Goal: Task Accomplishment & Management: Manage account settings

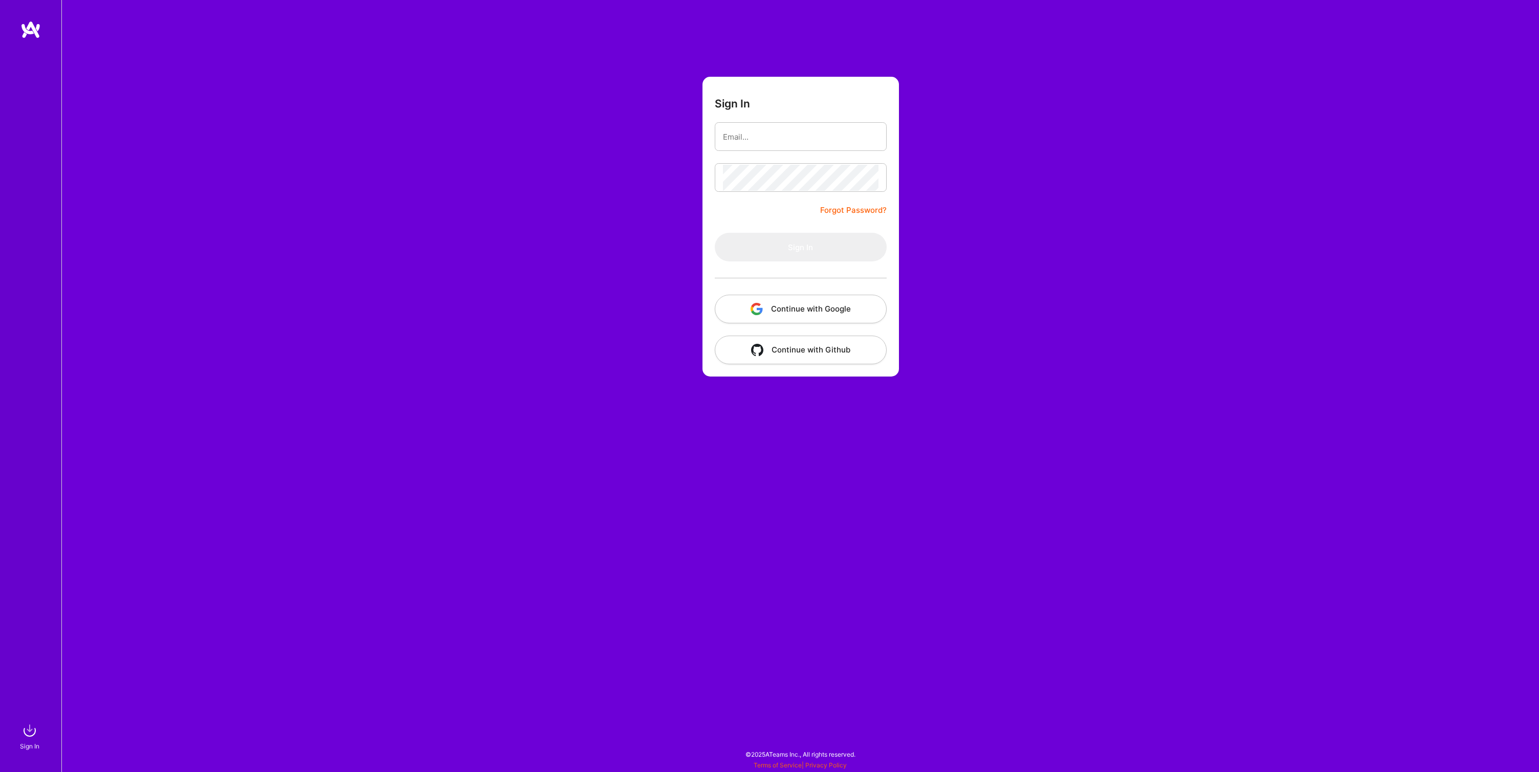
click at [776, 137] on input "email" at bounding box center [801, 137] width 156 height 26
click at [797, 301] on button "Continue with Google" at bounding box center [801, 309] width 172 height 29
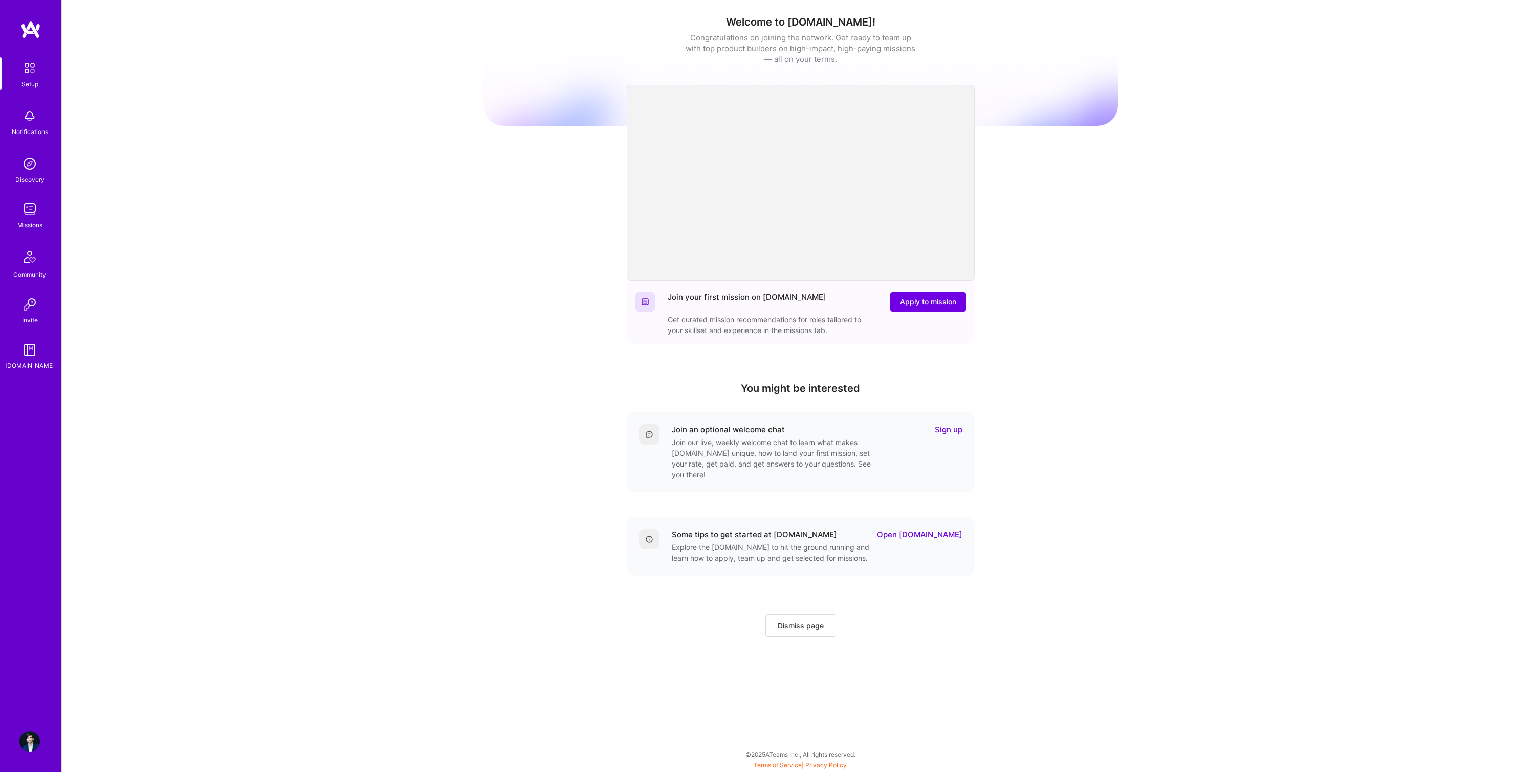
click at [20, 738] on img at bounding box center [29, 741] width 20 height 20
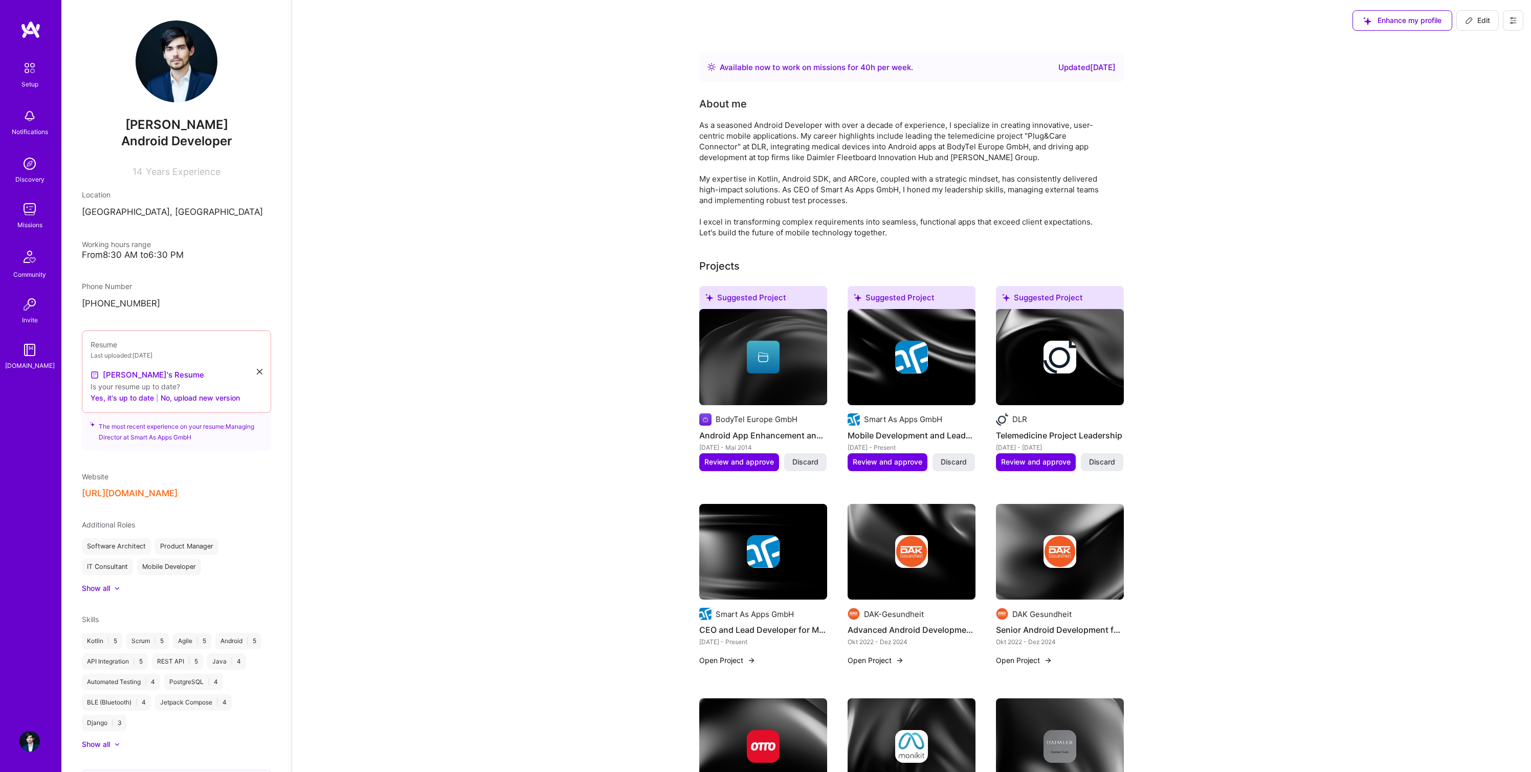
click at [30, 29] on img at bounding box center [30, 29] width 20 height 18
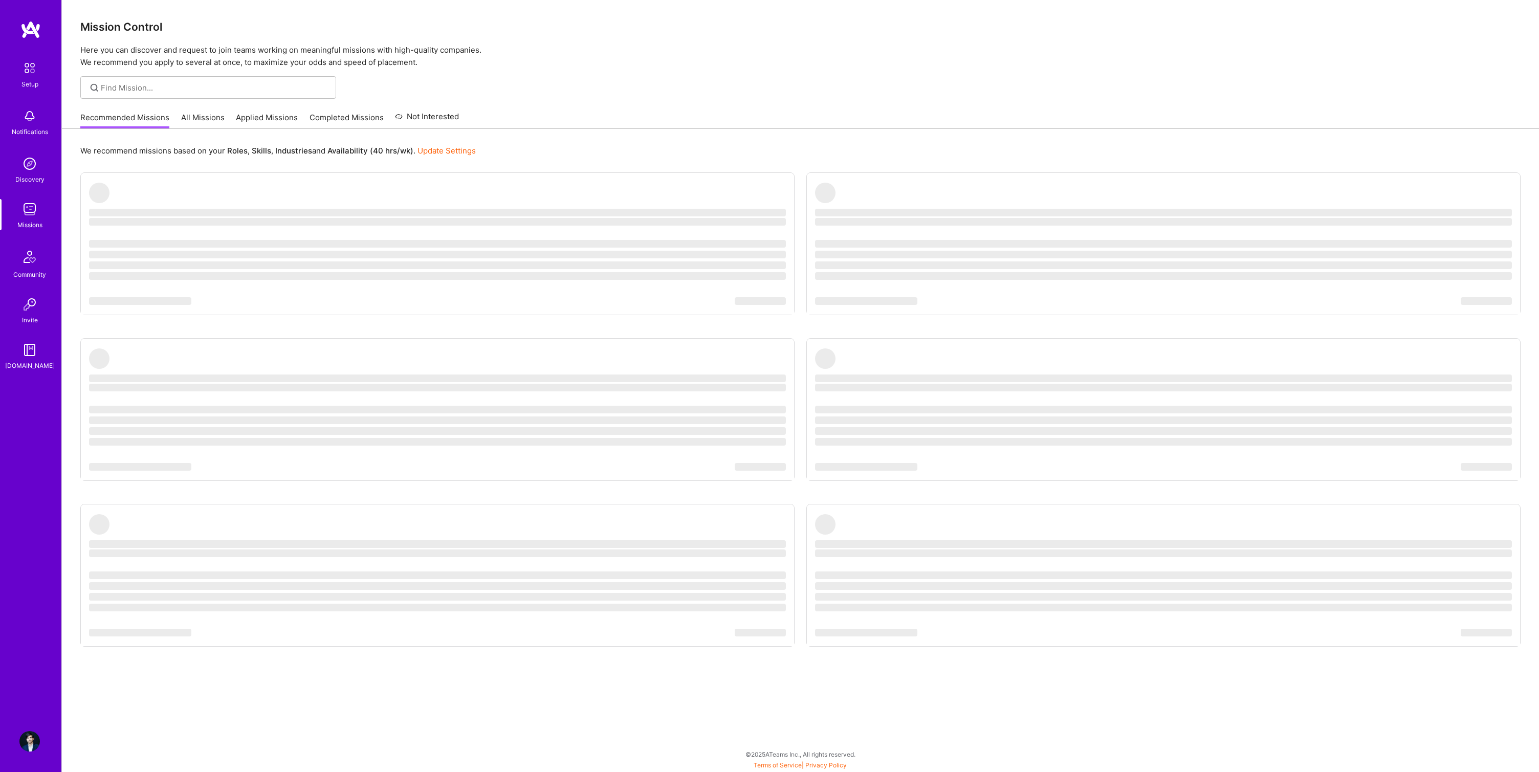
click at [452, 149] on link "Update Settings" at bounding box center [446, 151] width 58 height 10
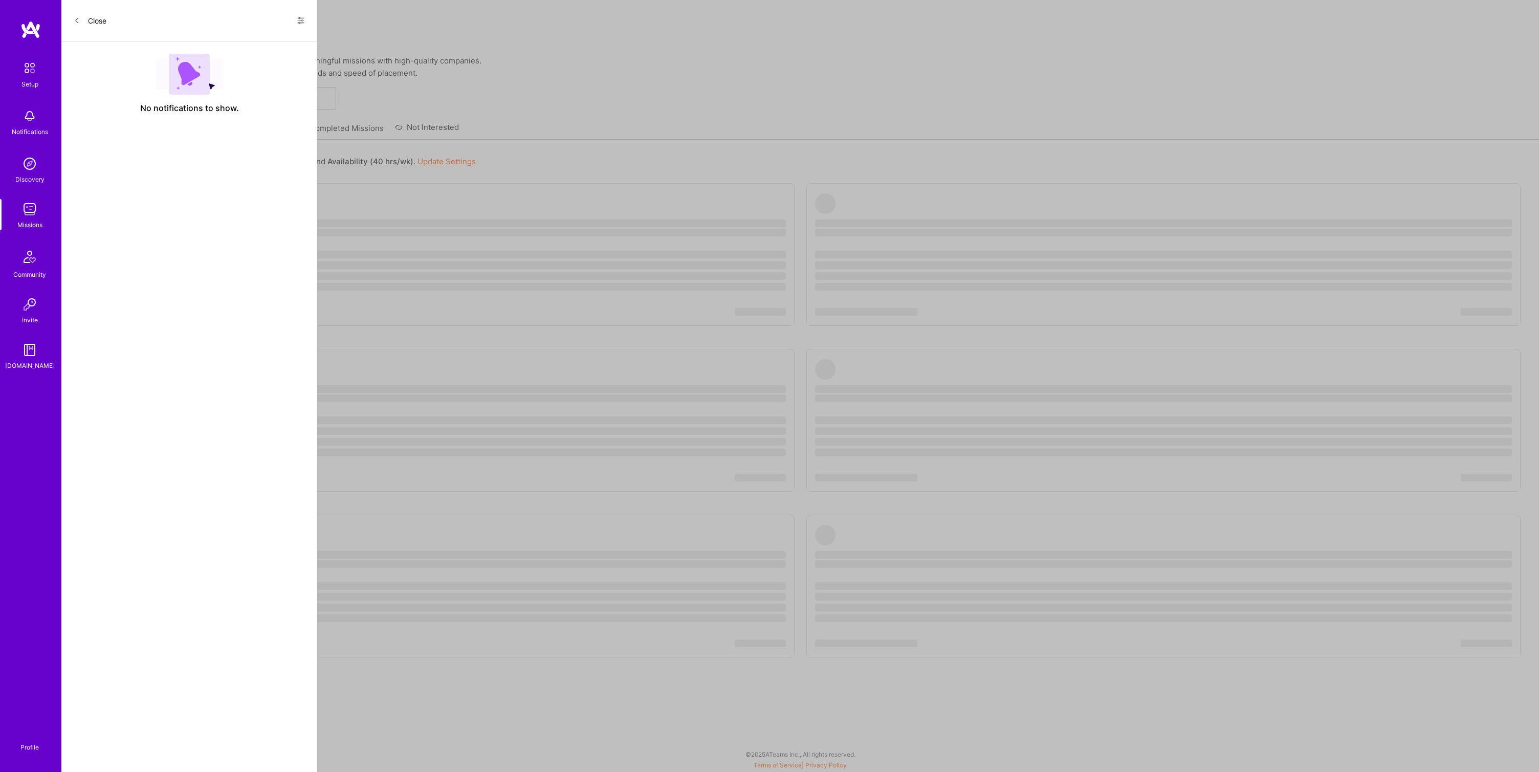
select select "DE"
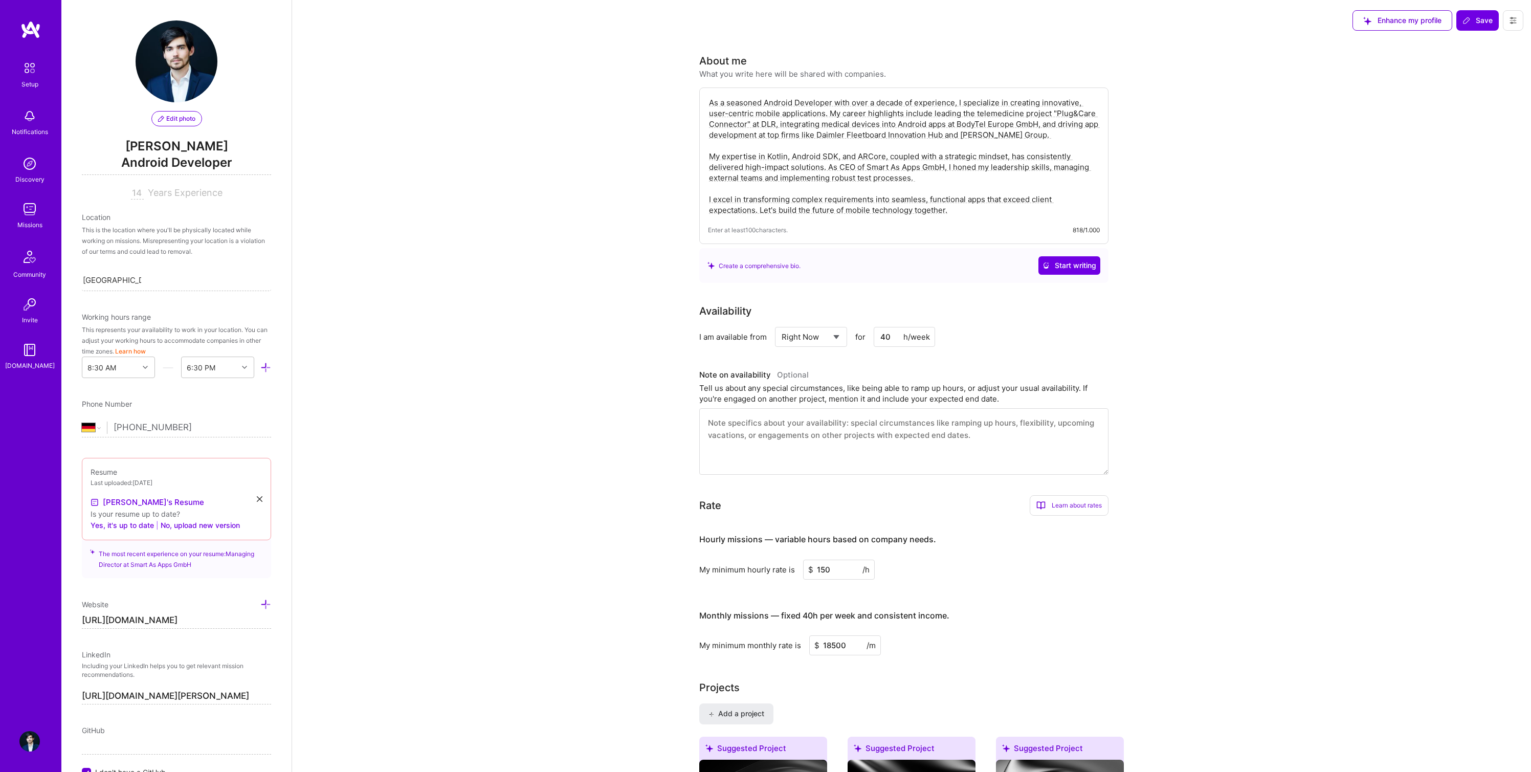
click at [814, 338] on select "Select... Right Now Future Date Not Available" at bounding box center [811, 337] width 59 height 26
select select "Future Date"
click at [782, 324] on select "Select... Right Now Future Date Not Available" at bounding box center [811, 337] width 59 height 26
click at [904, 336] on input "[DATE]" at bounding box center [899, 337] width 51 height 20
click at [915, 207] on button "Next Month" at bounding box center [916, 205] width 7 height 7
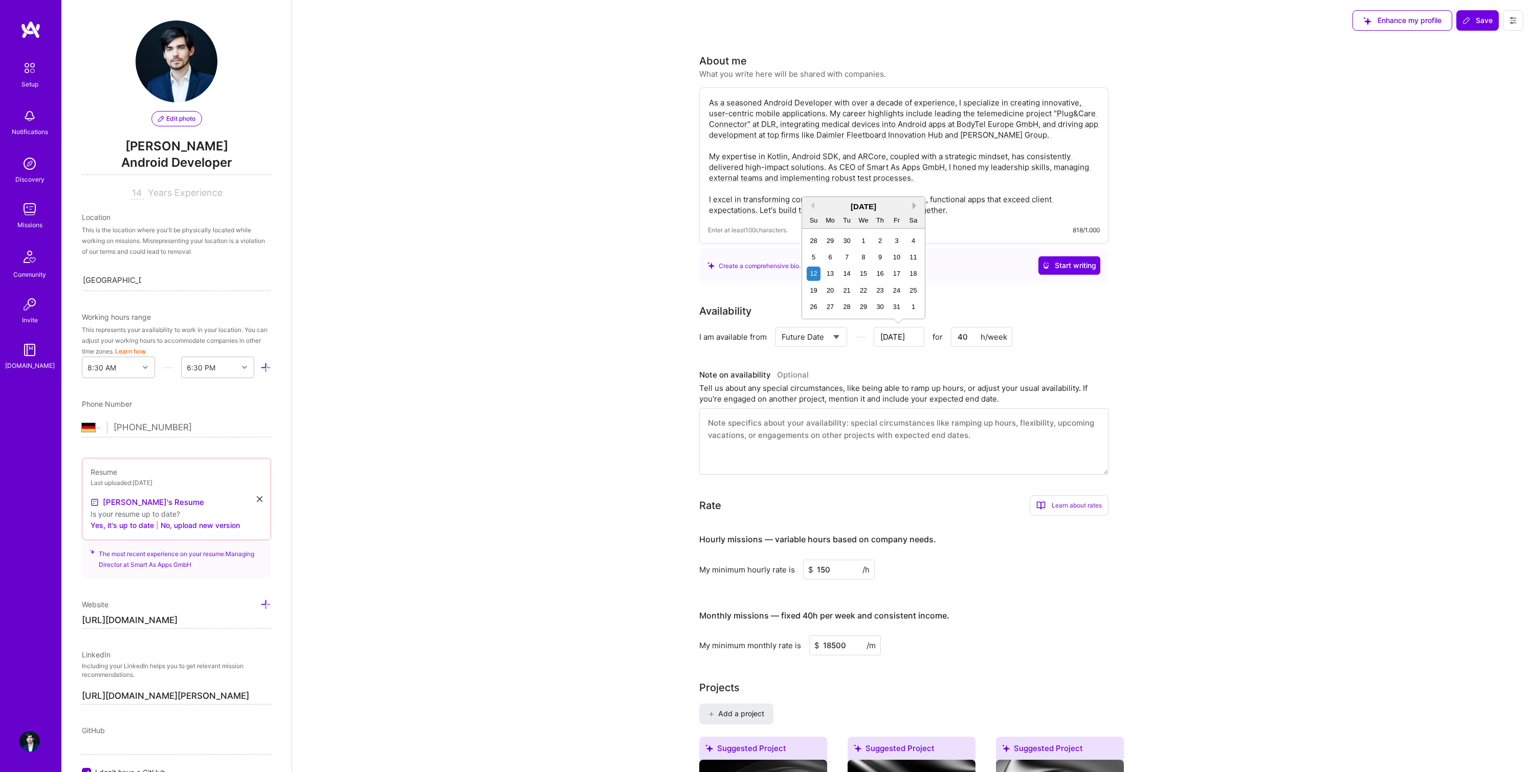
click at [915, 207] on button "Next Month" at bounding box center [916, 205] width 7 height 7
click at [915, 206] on button "Next Month" at bounding box center [916, 205] width 7 height 7
click at [881, 242] on div "1" at bounding box center [880, 241] width 14 height 14
type input "[DATE]"
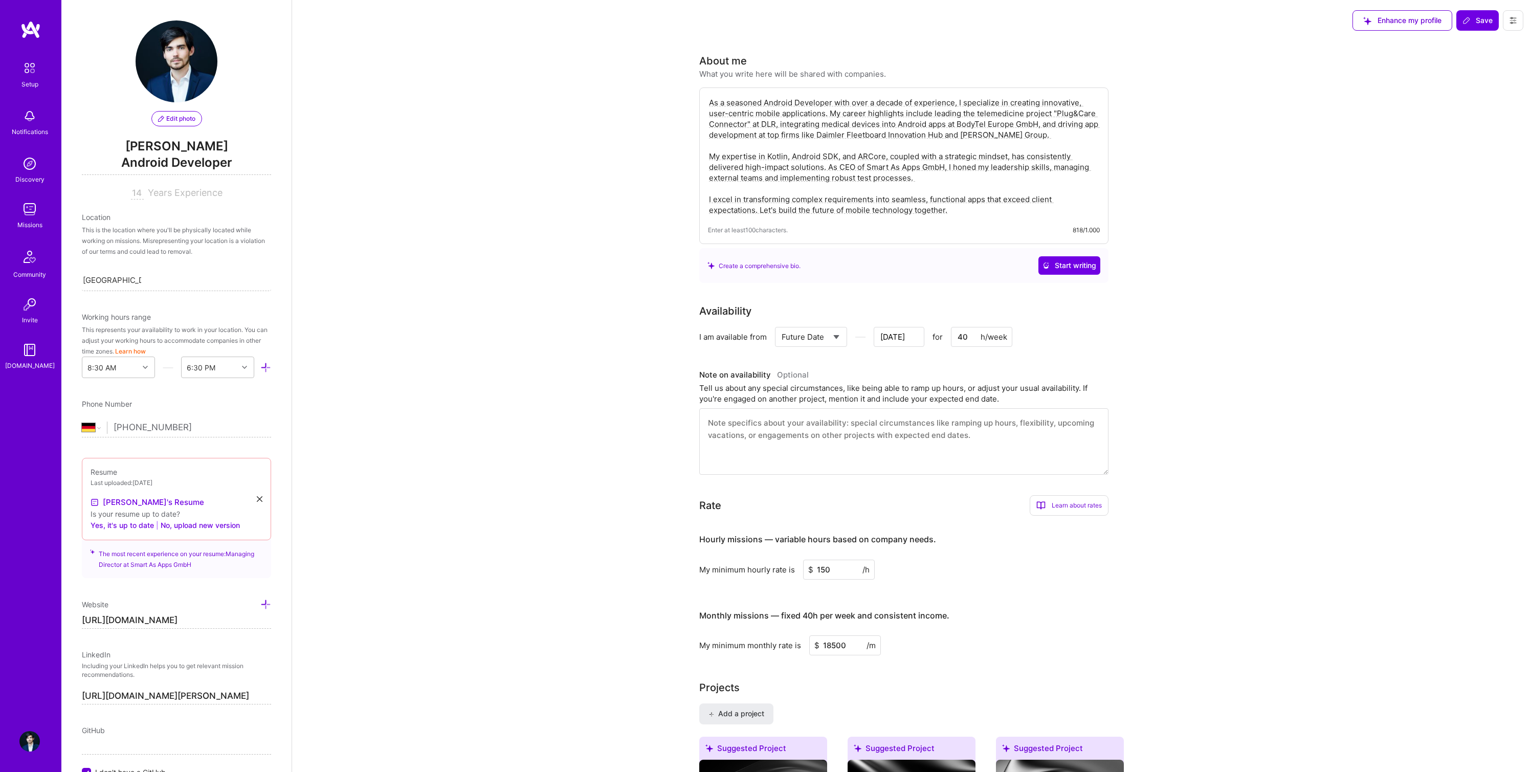
click at [960, 339] on input "40" at bounding box center [981, 337] width 61 height 20
type input "3"
type input "[DATE]"
type input "35"
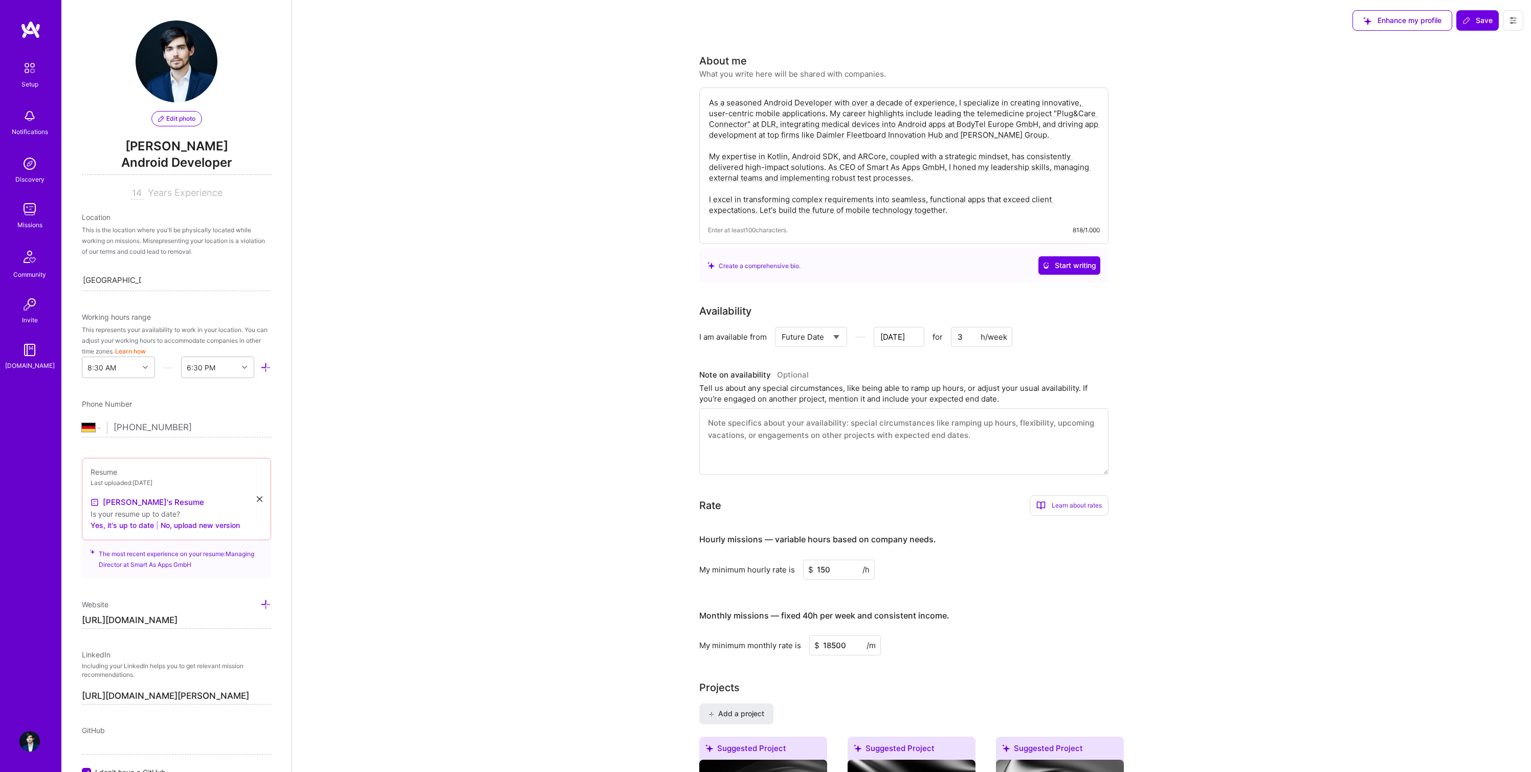
type input "[DATE]"
type input "35"
click at [1468, 22] on icon at bounding box center [1467, 20] width 8 height 8
type input "[DATE]"
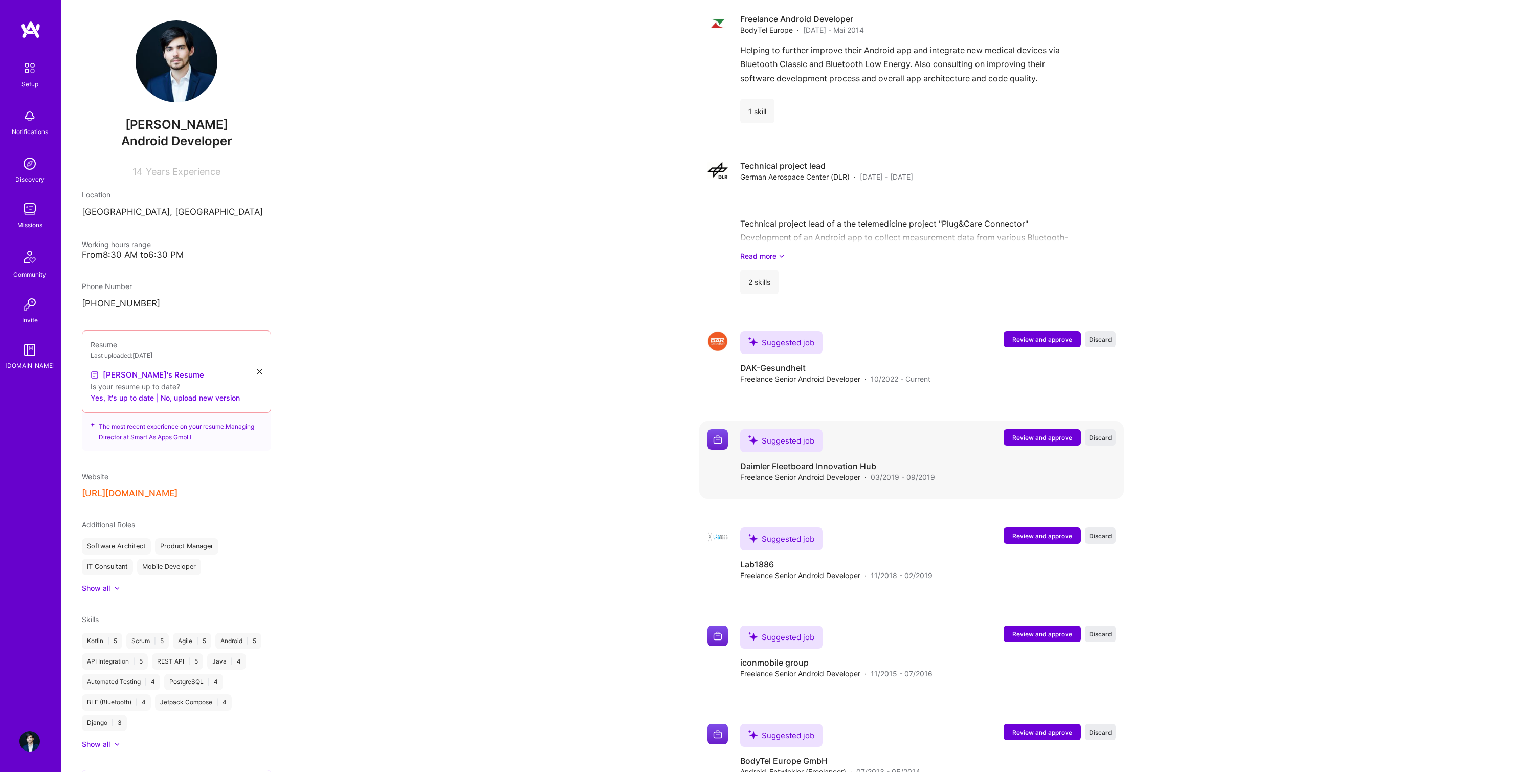
scroll to position [1124, 0]
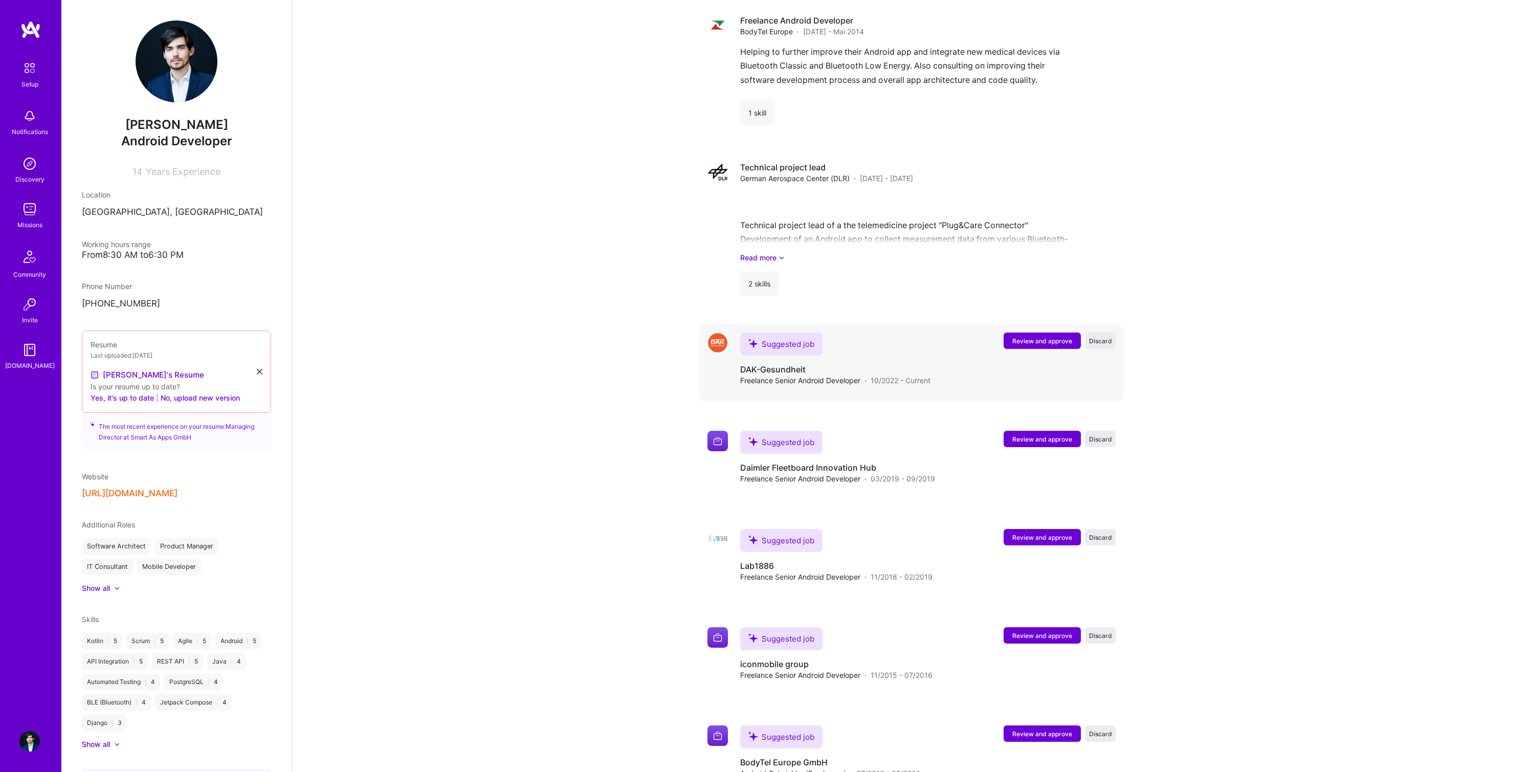
click at [855, 387] on div "Suggested job Review and approve Discard Suggested job DAK-Gesundheit Freelance…" at bounding box center [911, 363] width 425 height 78
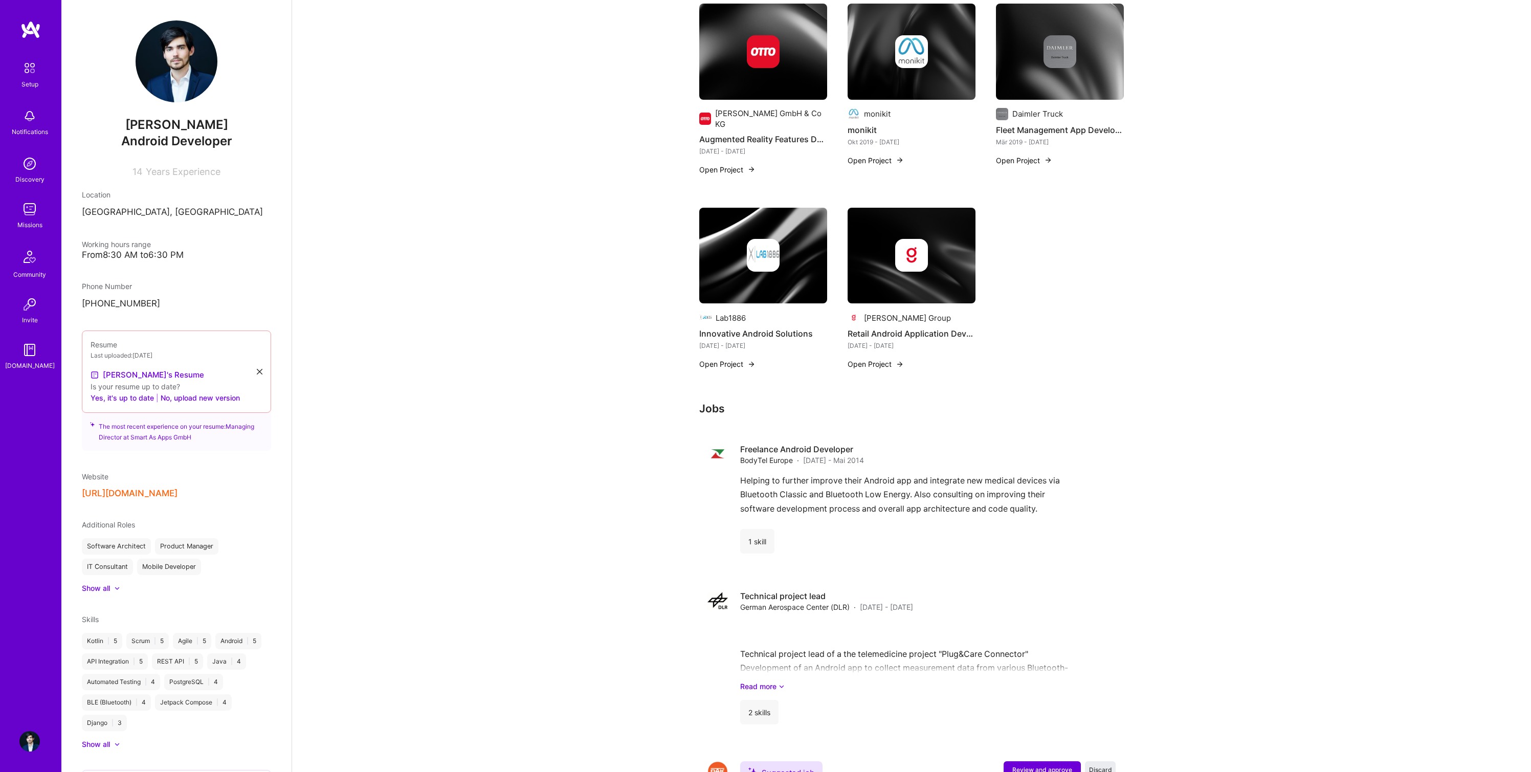
scroll to position [627, 0]
